Goal: Task Accomplishment & Management: Complete application form

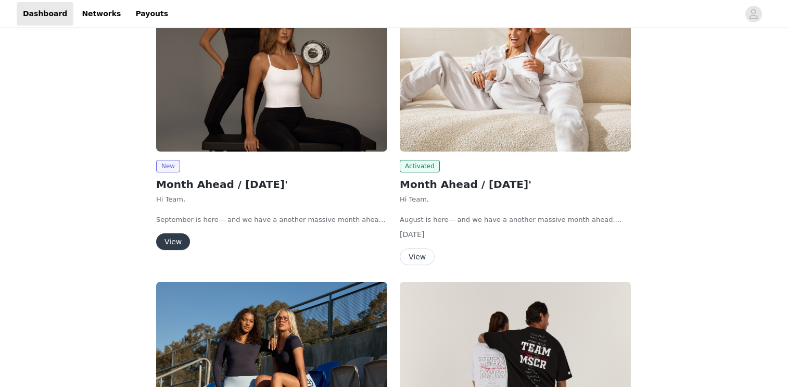
scroll to position [227, 0]
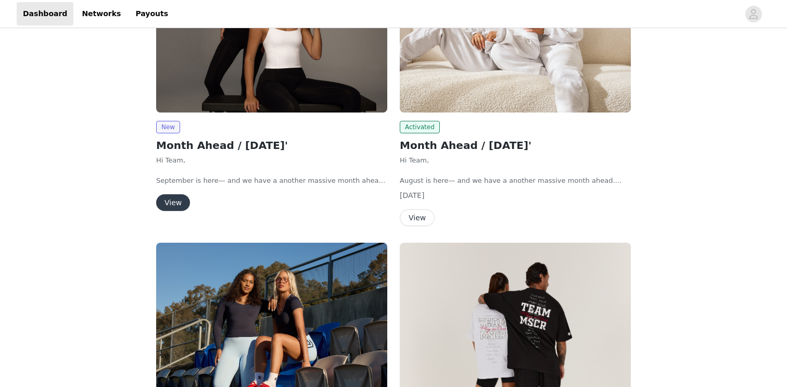
click at [167, 209] on button "View" at bounding box center [173, 202] width 34 height 17
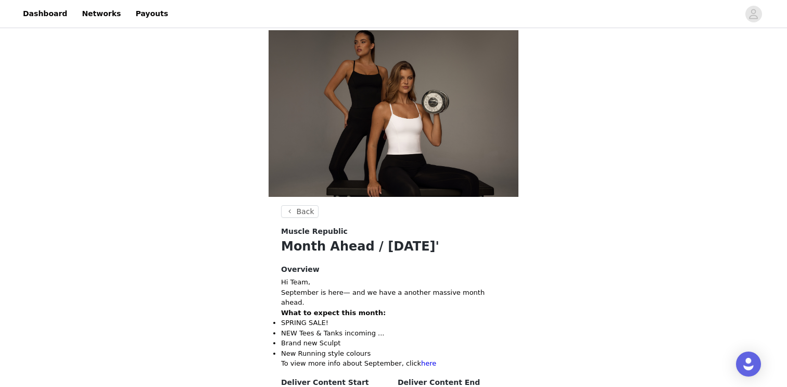
scroll to position [285, 0]
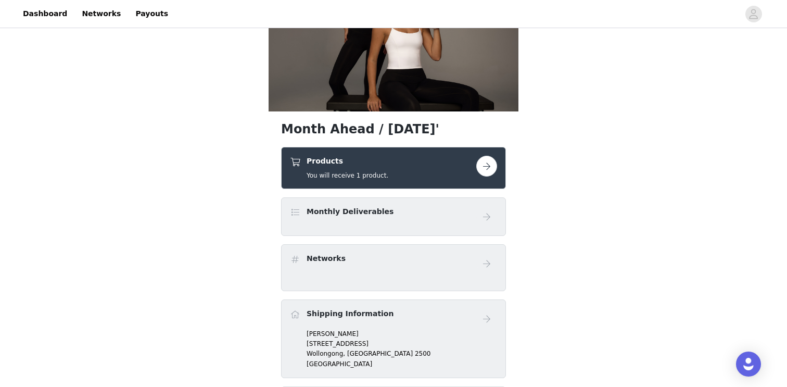
scroll to position [86, 0]
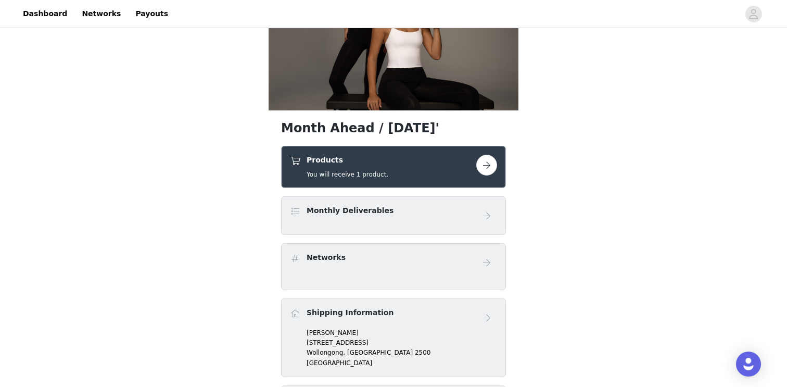
click at [477, 163] on button "button" at bounding box center [486, 165] width 21 height 21
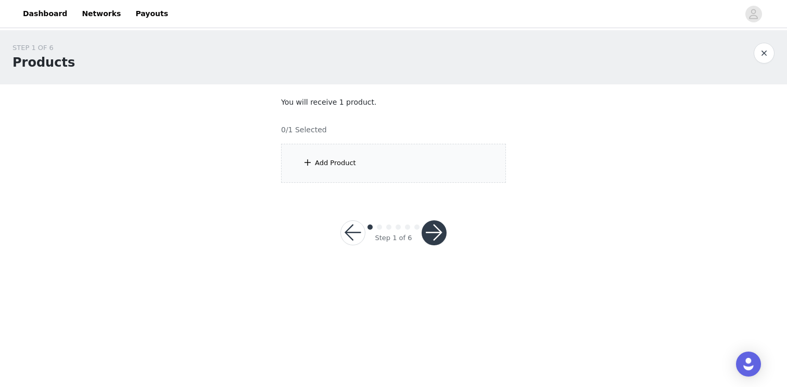
click at [439, 176] on div "Add Product" at bounding box center [393, 163] width 225 height 39
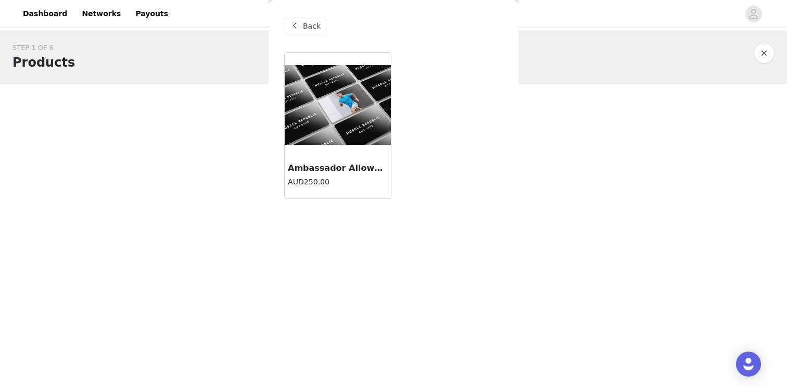
click at [324, 120] on img at bounding box center [338, 105] width 106 height 80
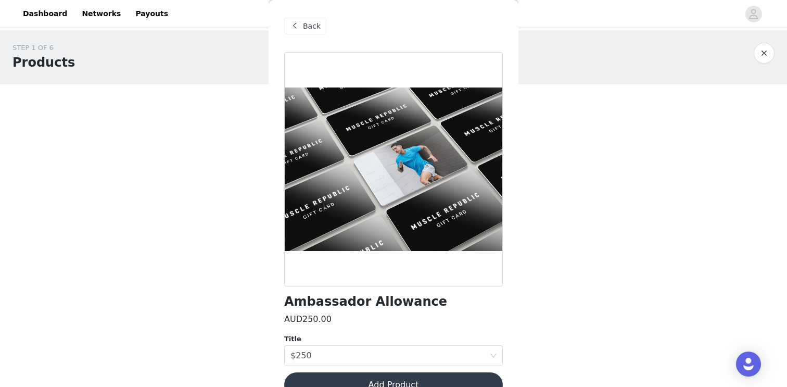
scroll to position [22, 0]
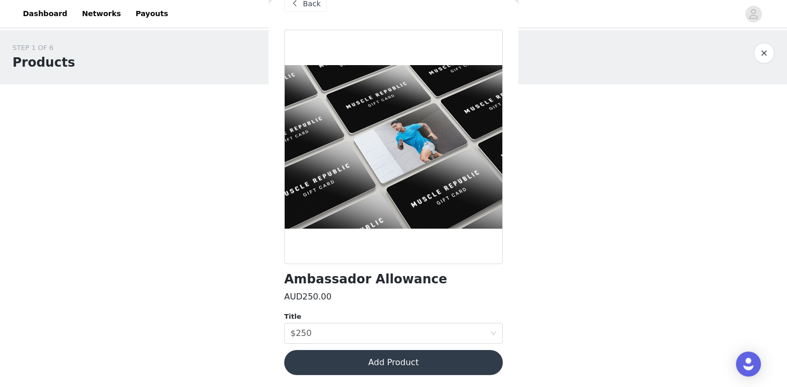
click at [404, 365] on button "Add Product" at bounding box center [393, 362] width 219 height 25
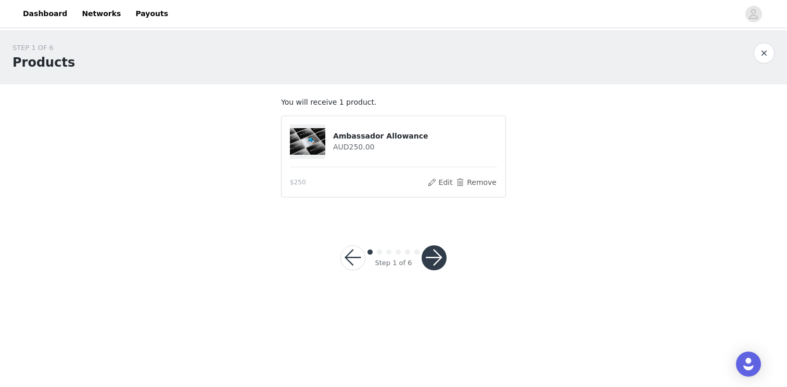
click at [425, 251] on button "button" at bounding box center [434, 257] width 25 height 25
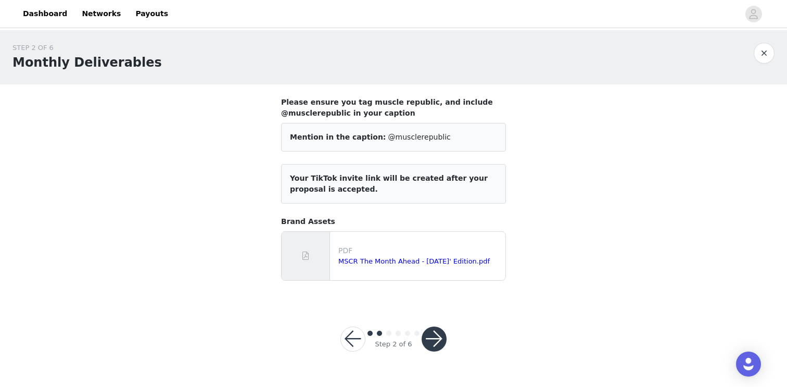
click at [441, 253] on p "PDF" at bounding box center [419, 250] width 163 height 11
click at [439, 260] on link "MSCR The Month Ahead - [DATE]' Edition.pdf" at bounding box center [413, 261] width 151 height 8
click at [456, 339] on div "Step 2 of 6" at bounding box center [393, 339] width 131 height 50
click at [436, 337] on button "button" at bounding box center [434, 338] width 25 height 25
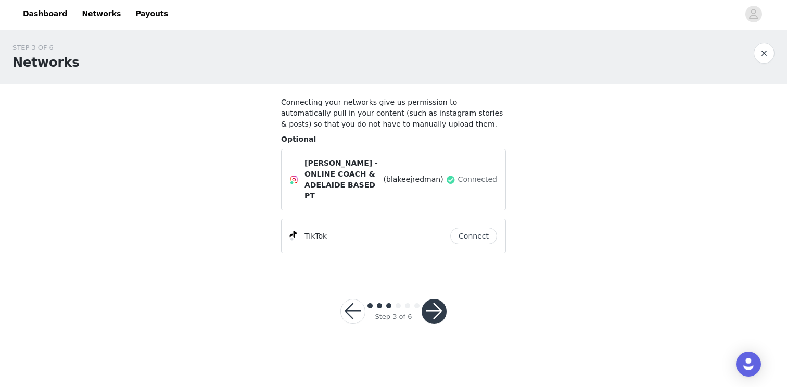
click at [440, 312] on div at bounding box center [434, 311] width 25 height 25
click at [440, 306] on button "button" at bounding box center [434, 311] width 25 height 25
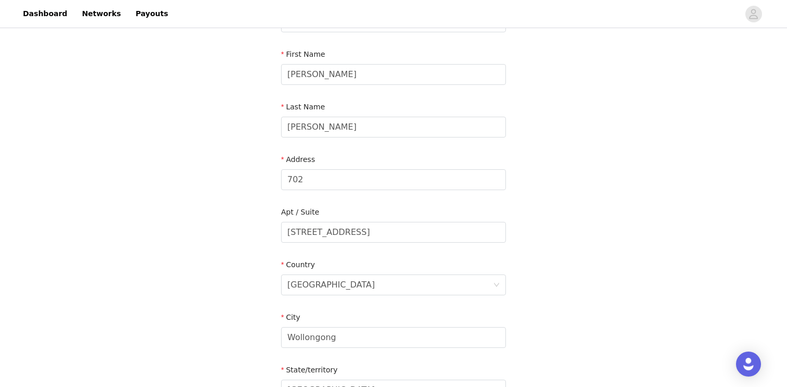
scroll to position [323, 0]
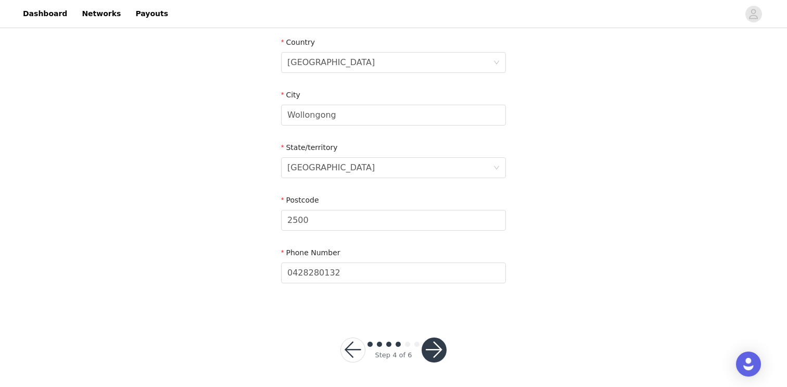
click at [436, 348] on button "button" at bounding box center [434, 349] width 25 height 25
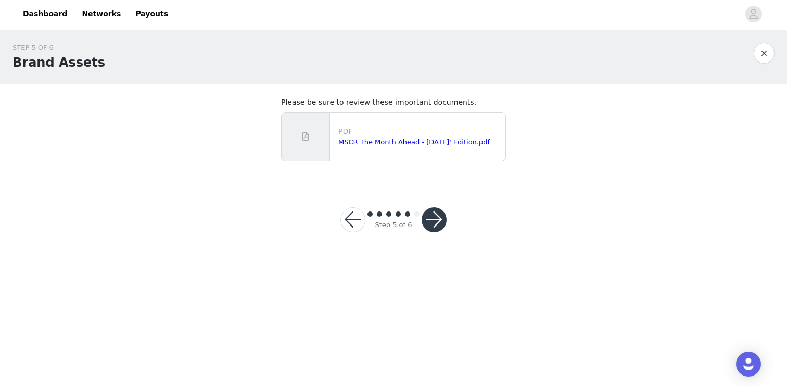
click at [433, 227] on button "button" at bounding box center [434, 219] width 25 height 25
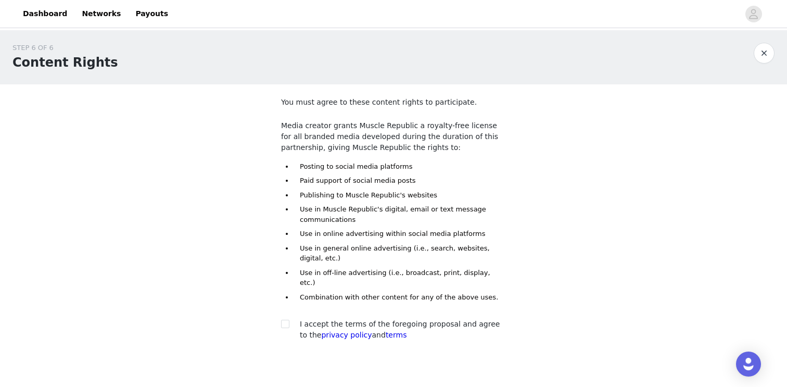
scroll to position [47, 0]
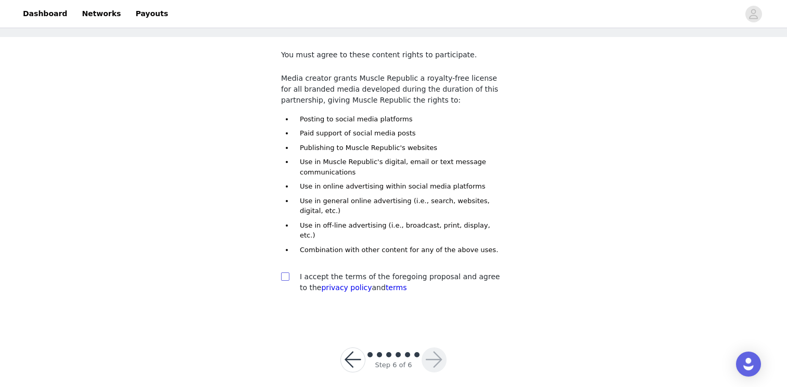
click at [286, 272] on input "checkbox" at bounding box center [284, 275] width 7 height 7
checkbox input "true"
click at [443, 353] on button "button" at bounding box center [434, 359] width 25 height 25
